Goal: Task Accomplishment & Management: Use online tool/utility

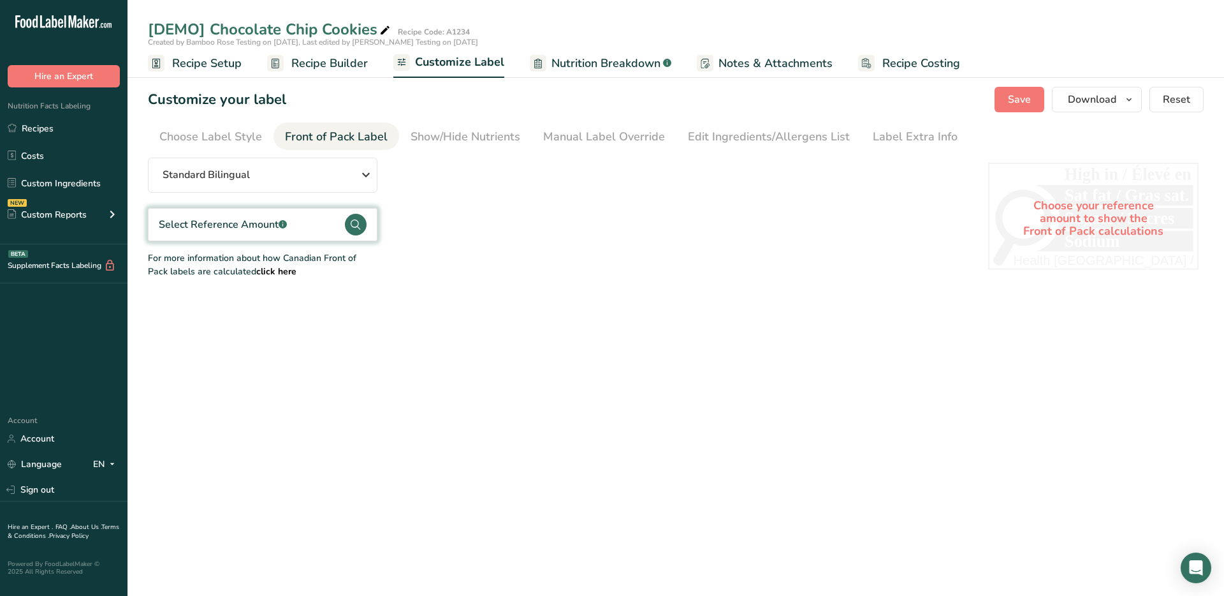
click at [328, 64] on span "Recipe Builder" at bounding box center [329, 63] width 77 height 17
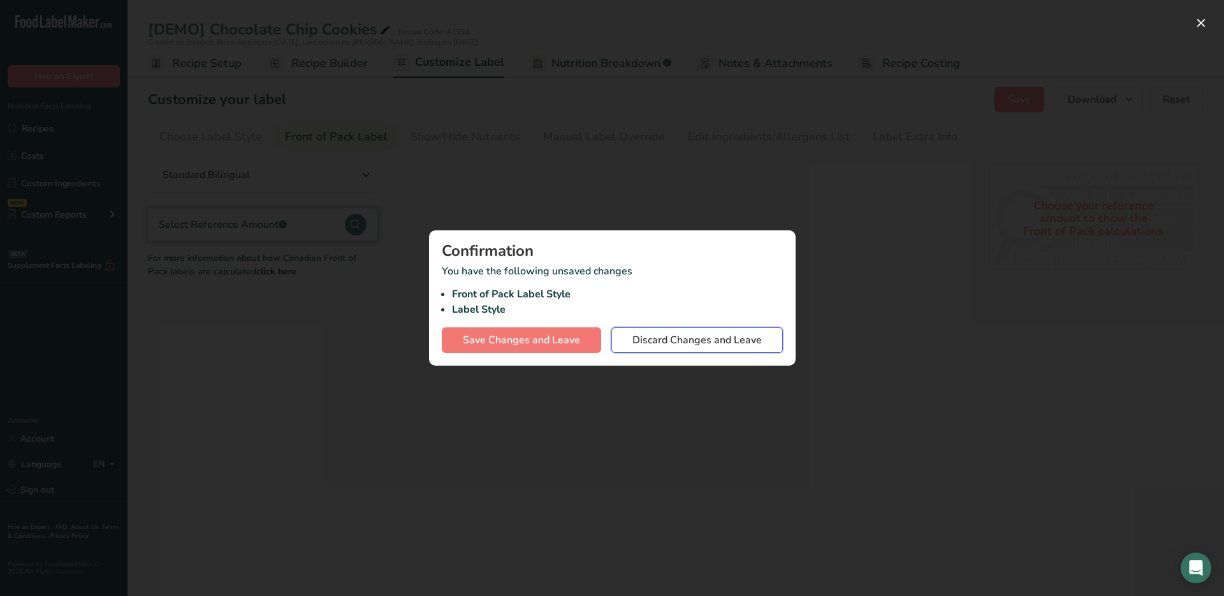
click at [673, 344] on span "Discard Changes and Leave" at bounding box center [697, 339] width 129 height 15
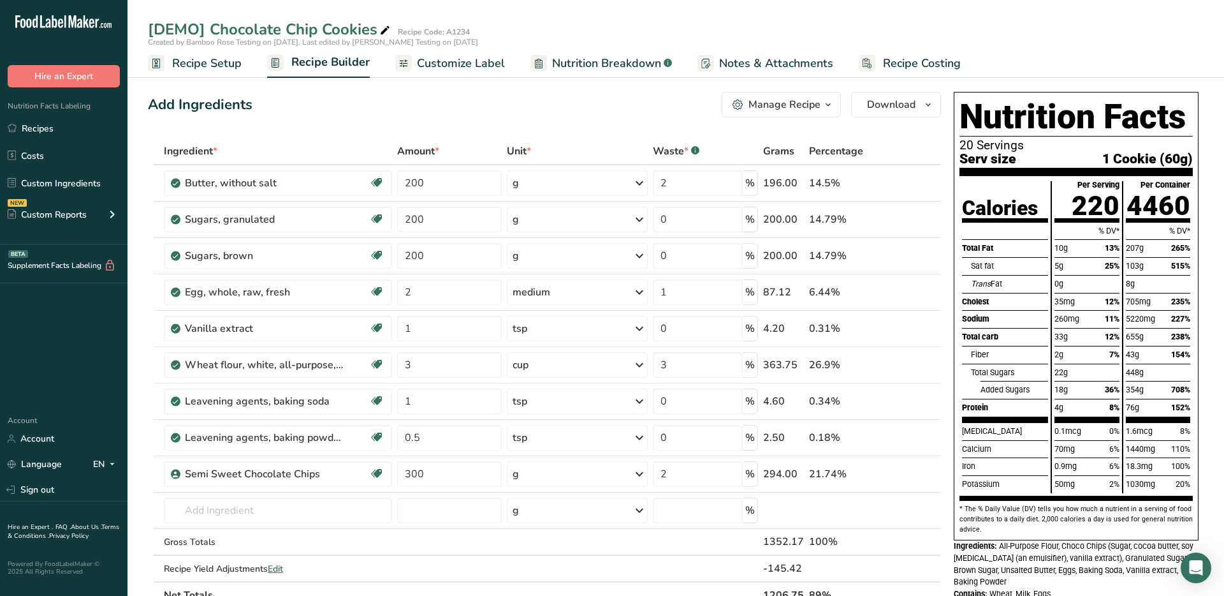
click at [430, 66] on span "Customize Label" at bounding box center [461, 63] width 88 height 17
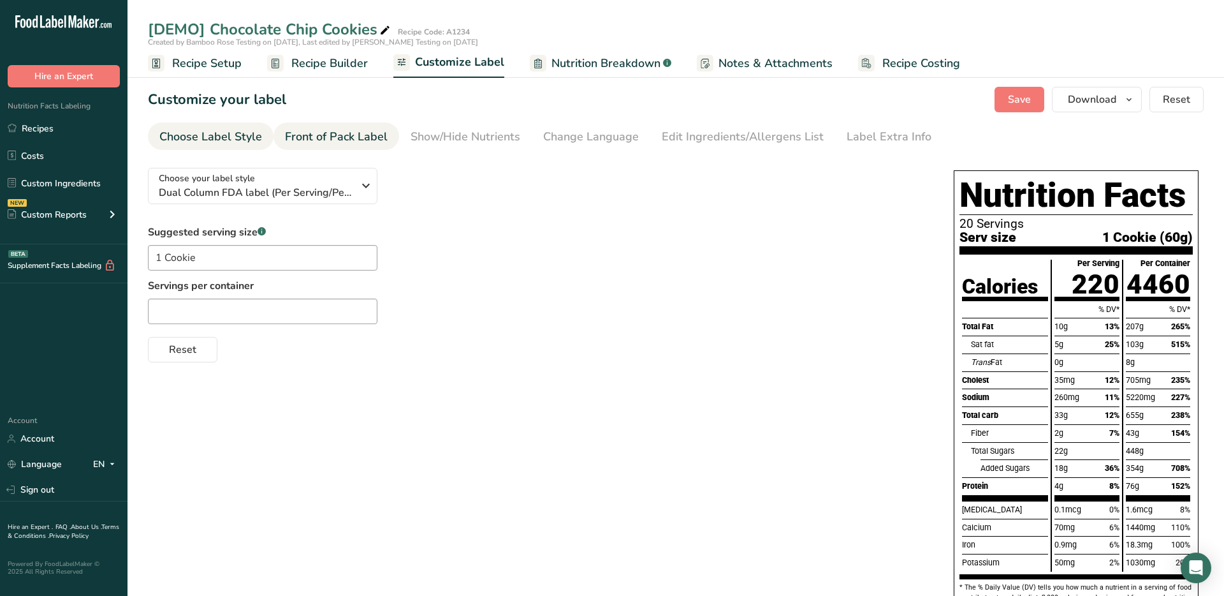
drag, startPoint x: 211, startPoint y: 140, endPoint x: 343, endPoint y: 138, distance: 132.0
click at [212, 140] on div "Choose Label Style" at bounding box center [210, 136] width 103 height 17
click at [347, 138] on div "Front of Pack Label" at bounding box center [336, 136] width 103 height 17
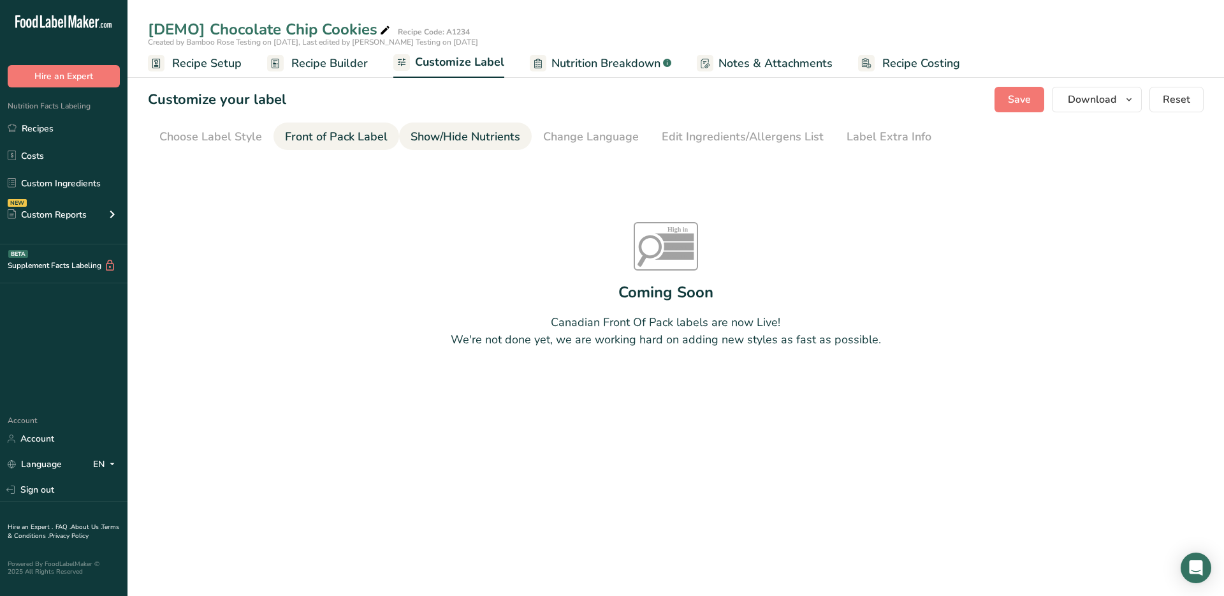
click at [492, 131] on div "Show/Hide Nutrients" at bounding box center [466, 136] width 110 height 17
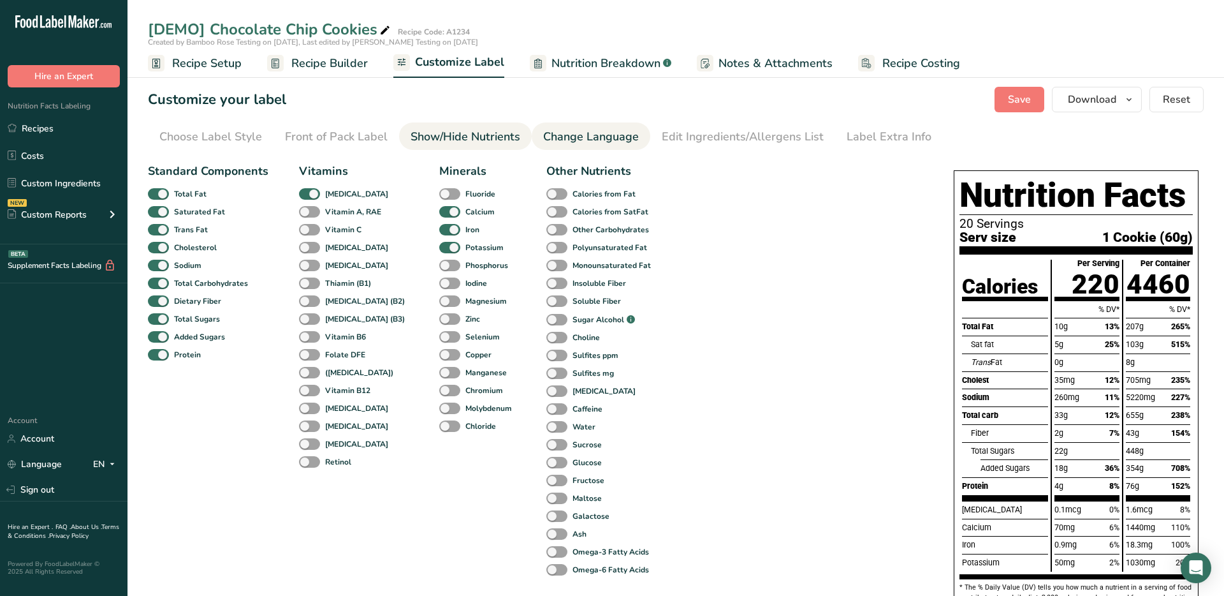
click at [618, 131] on div "Change Language" at bounding box center [591, 136] width 96 height 17
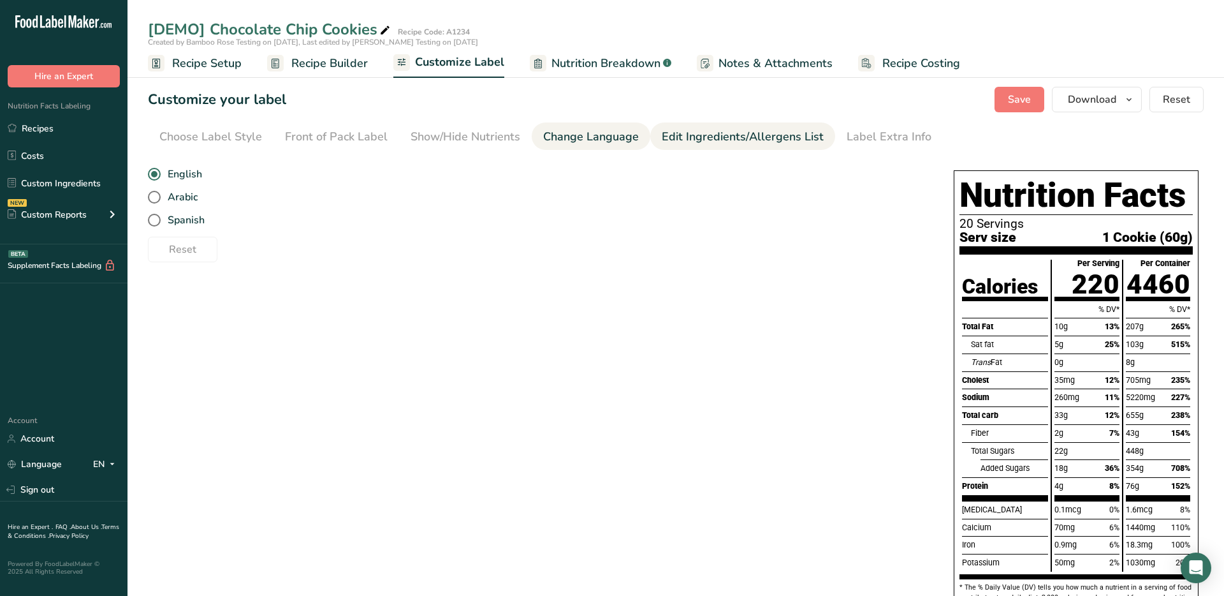
click at [706, 126] on link "Edit Ingredients/Allergens List" at bounding box center [743, 136] width 162 height 29
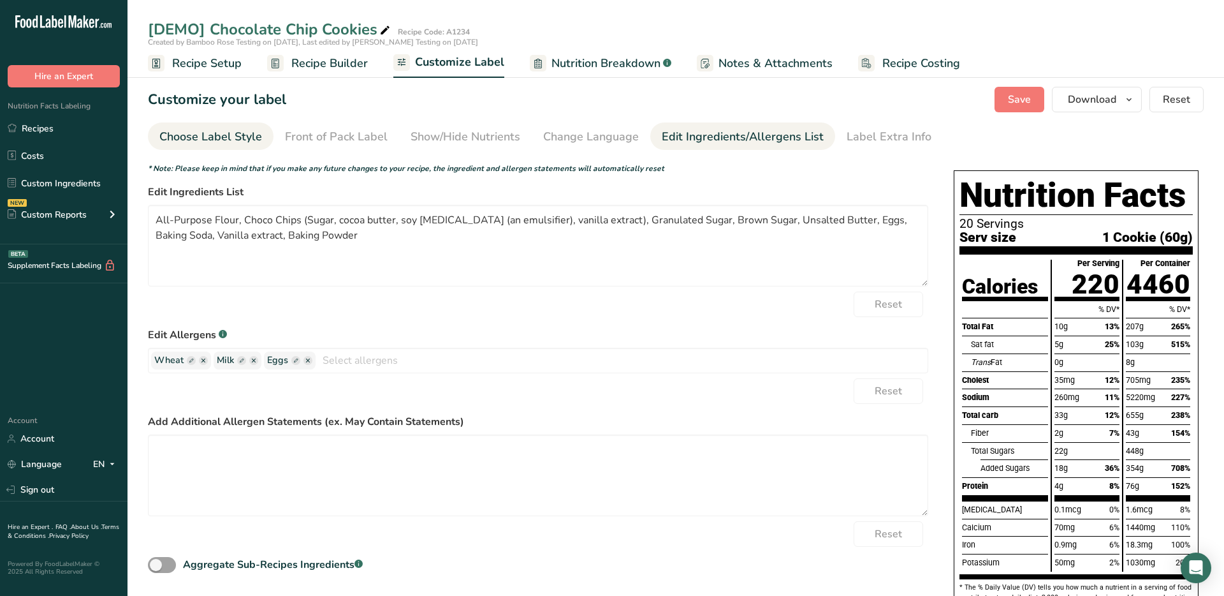
click at [235, 133] on div "Choose Label Style" at bounding box center [210, 136] width 103 height 17
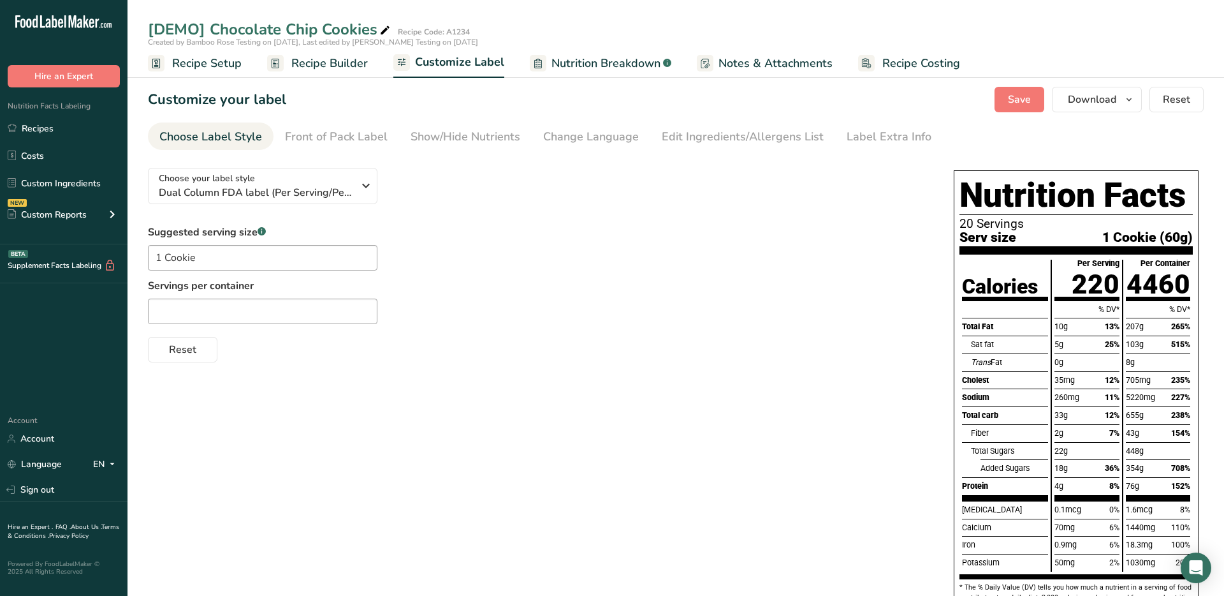
click at [210, 56] on span "Recipe Setup" at bounding box center [207, 63] width 70 height 17
